Goal: Information Seeking & Learning: Find specific fact

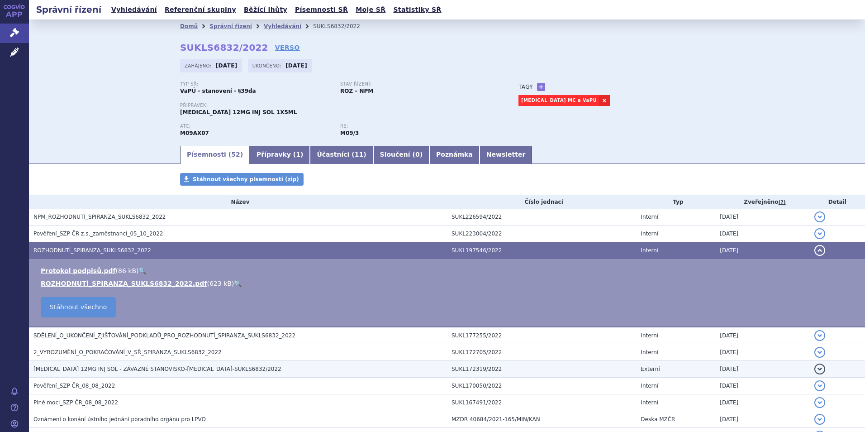
scroll to position [68, 0]
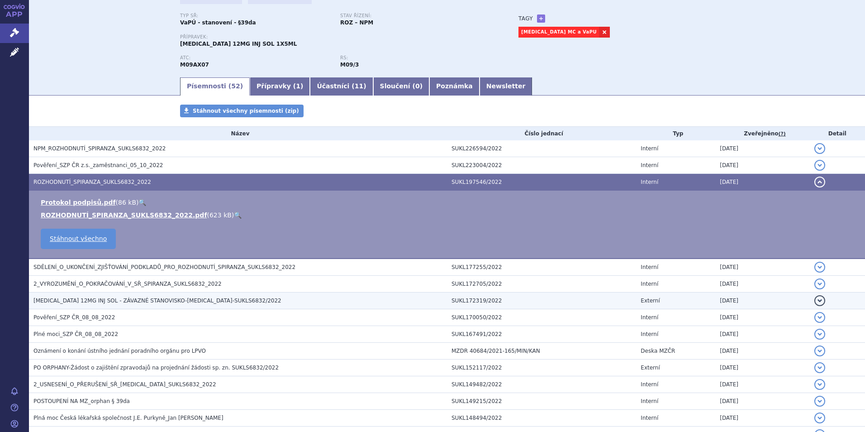
click at [110, 300] on span "SPINRAZA 12MG INJ SOL - ZÁVAZNÉ STANOVISKO-SPINRAZA-SUKLS6832/2022" at bounding box center [157, 300] width 248 height 6
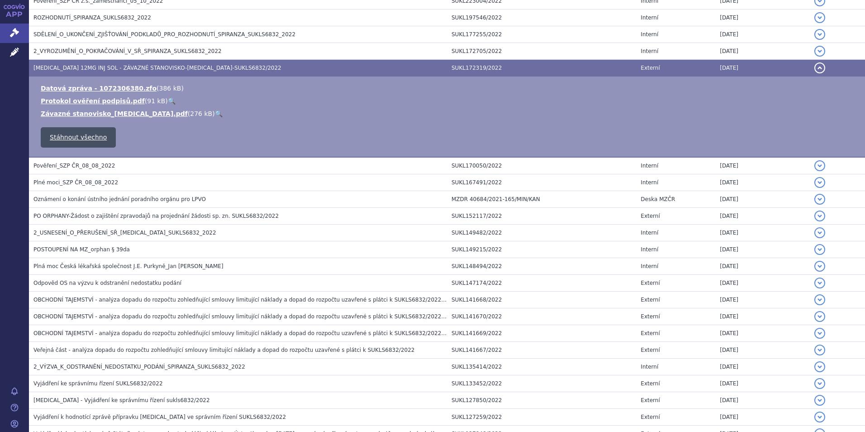
scroll to position [249, 0]
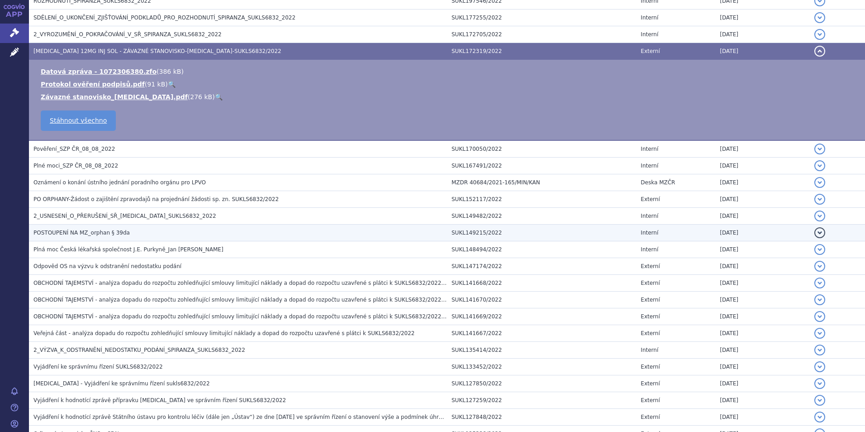
click at [75, 234] on span "POSTOUPENÍ NA MZ_orphan § 39da" at bounding box center [81, 232] width 96 height 6
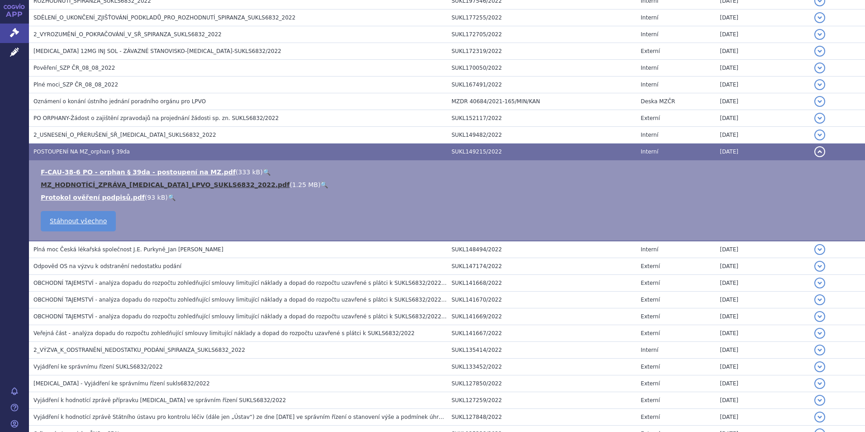
click at [107, 186] on link "MZ_HODNOTÍCÍ_ZPRÁVA_SPINRAZA_LPVO_SUKLS6832_2022.pdf" at bounding box center [165, 184] width 249 height 7
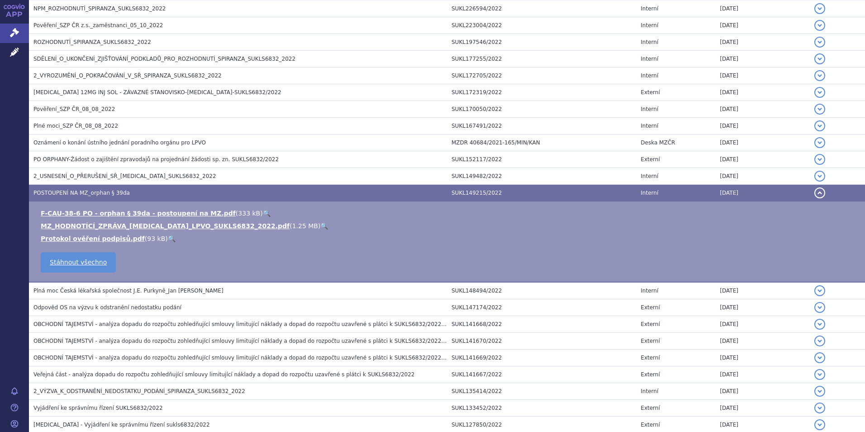
scroll to position [68, 0]
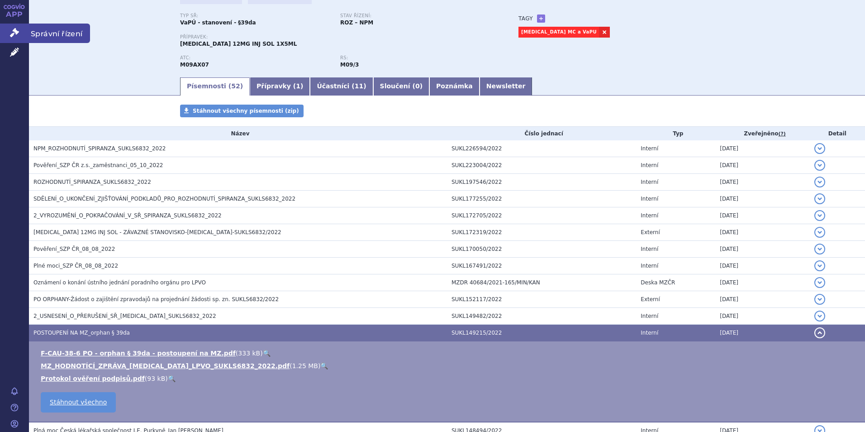
click at [17, 26] on link "Správní řízení" at bounding box center [14, 33] width 29 height 19
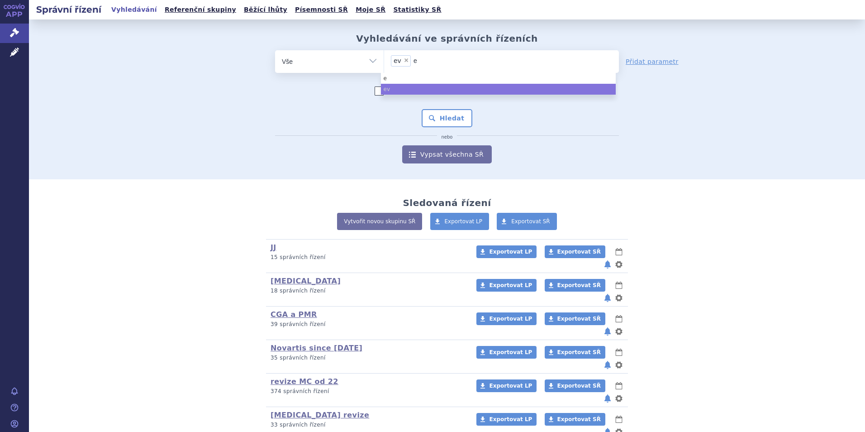
type input "e"
click at [404, 60] on span "×" at bounding box center [406, 59] width 5 height 5
click at [384, 60] on select "ev e" at bounding box center [384, 61] width 0 height 23
select select
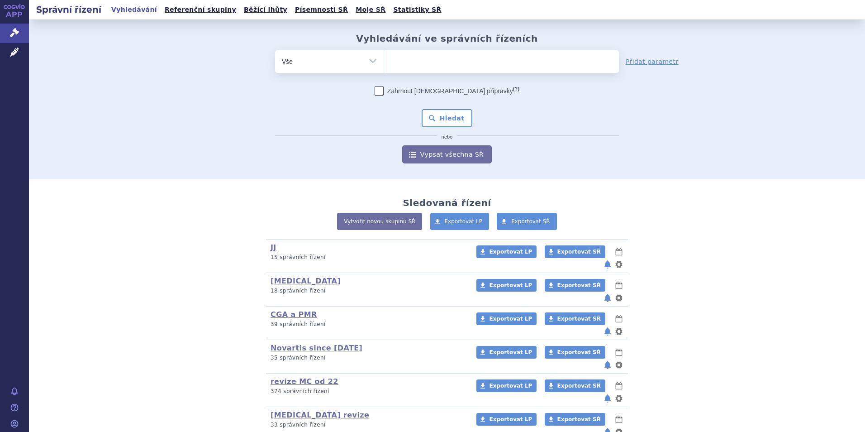
type input "e"
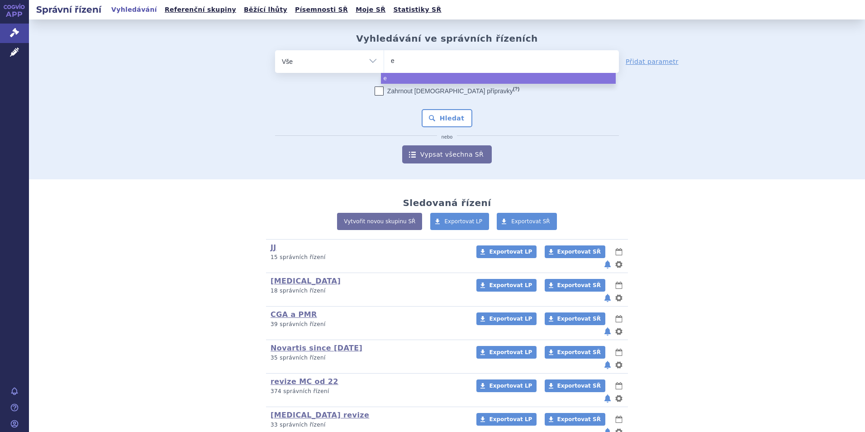
type input "er"
type input "ev"
type input "evr"
type input "evry"
type input "evrys"
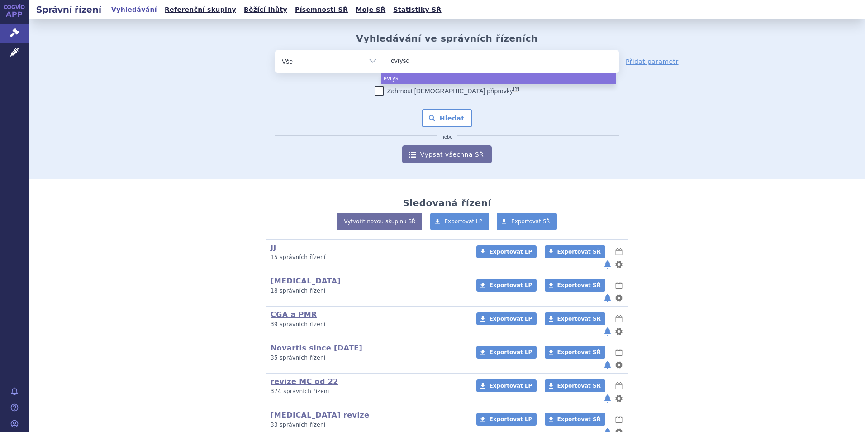
type input "evrysdi"
select select "evrysdi"
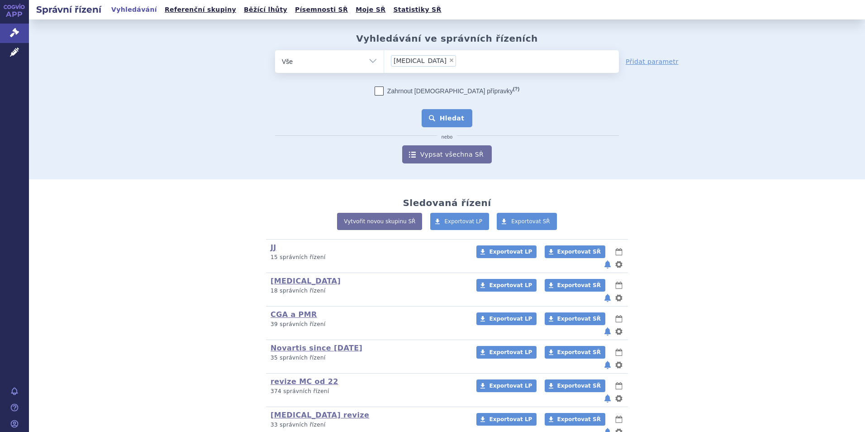
click at [444, 122] on button "Hledat" at bounding box center [447, 118] width 51 height 18
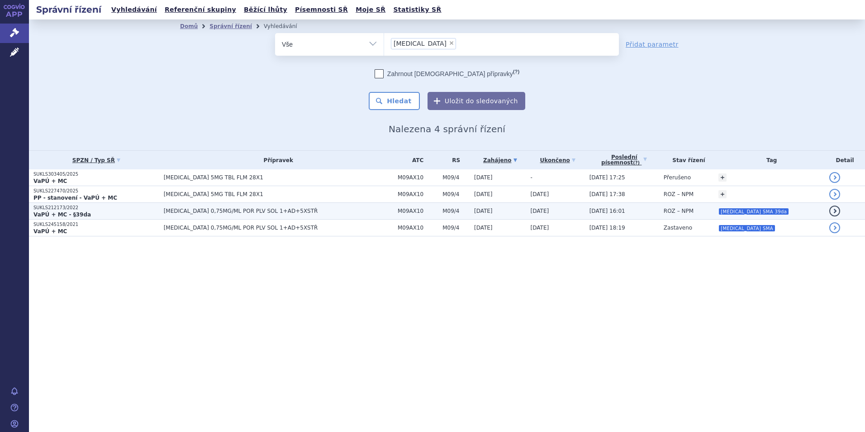
click at [136, 206] on p "SUKLS212173/2022" at bounding box center [96, 208] width 126 height 6
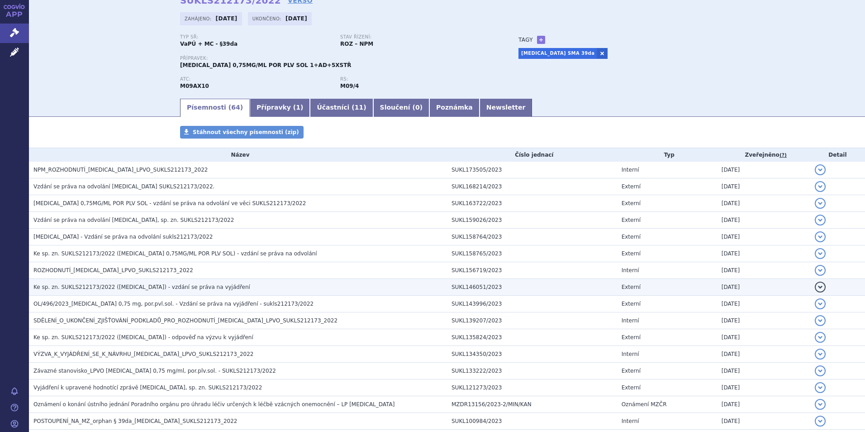
scroll to position [45, 0]
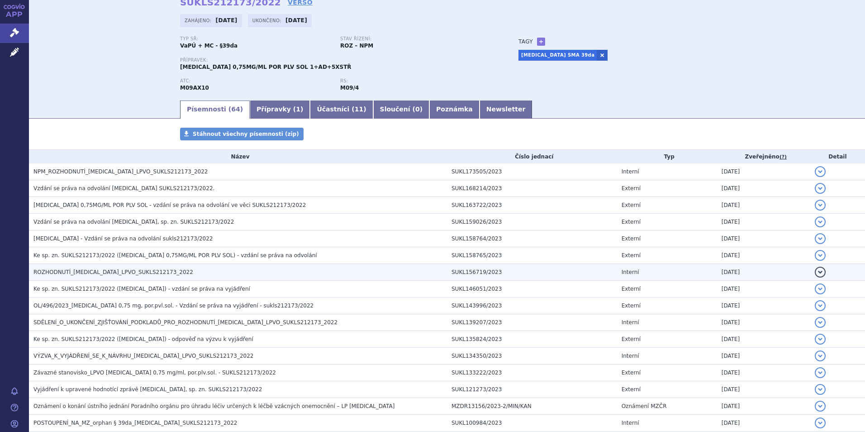
click at [92, 273] on span "ROZHODNUTÍ_[MEDICAL_DATA]_LPVO_SUKLS212173_2022" at bounding box center [113, 272] width 160 height 6
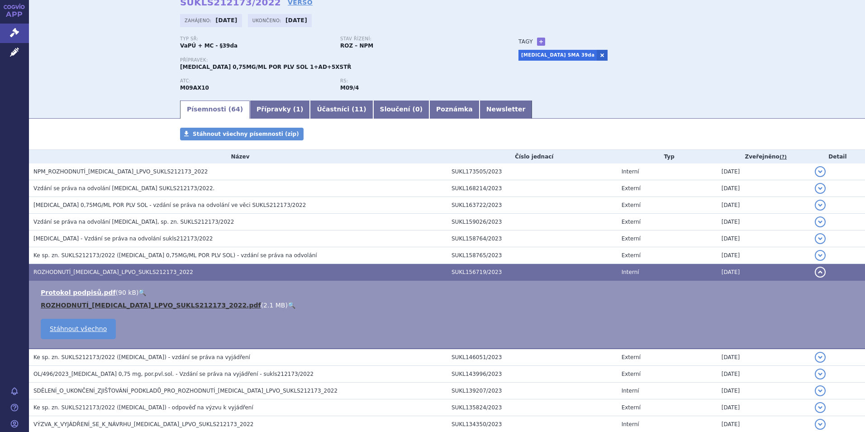
click at [96, 309] on link "ROZHODNUTÍ_[MEDICAL_DATA]_LPVO_SUKLS212173_2022.pdf" at bounding box center [151, 304] width 220 height 7
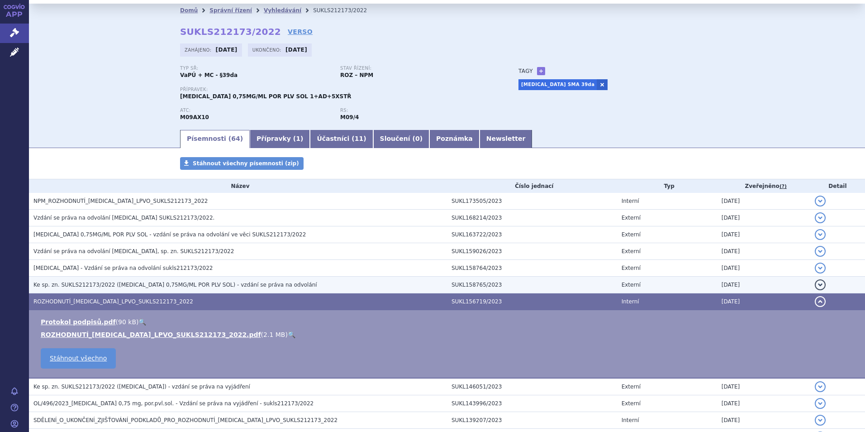
scroll to position [0, 0]
